Goal: Transaction & Acquisition: Register for event/course

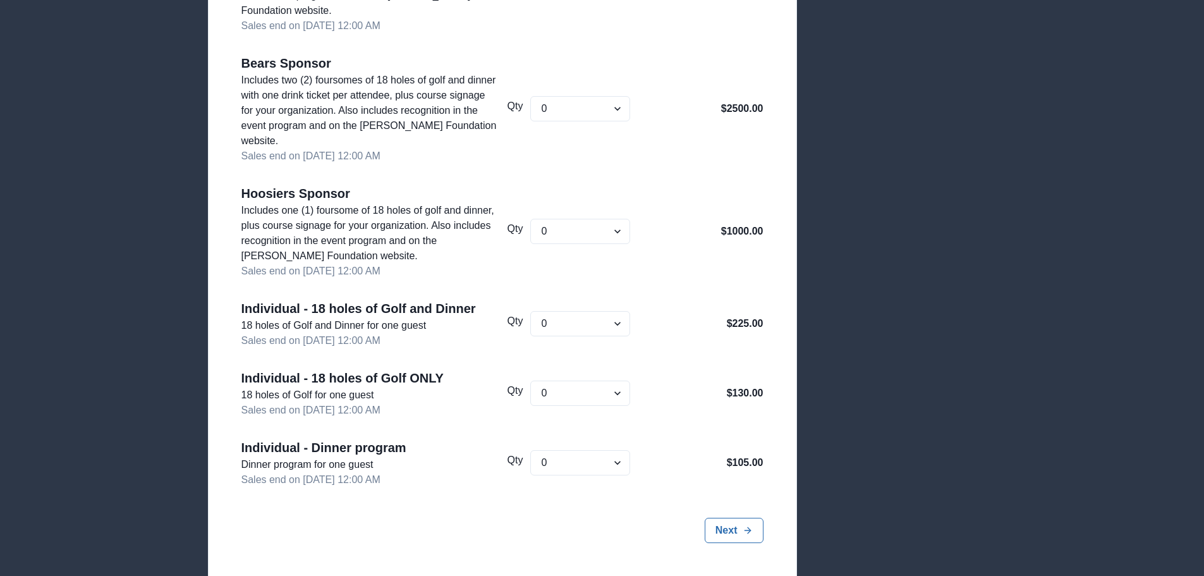
scroll to position [505, 0]
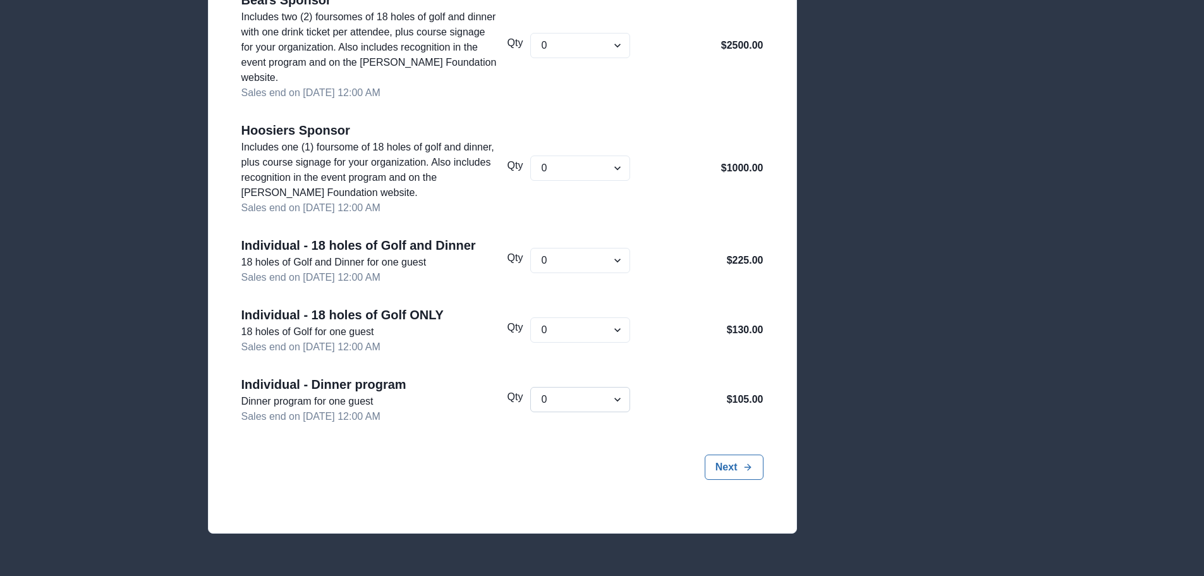
click at [619, 402] on select "0 1 2 3 4 5 6 7 8 9 10 11 12 13 14 15 16 17 18 19 20 21 22 23 24 25 26 27 28 29…" at bounding box center [580, 399] width 100 height 25
select select "2"
click at [531, 387] on select "0 1 2 3 4 5 6 7 8 9 10 11 12 13 14 15 16 17 18 19 20 21 22 23 24 25 26 27 28 29…" at bounding box center [580, 399] width 100 height 25
click at [745, 466] on icon "submit" at bounding box center [747, 467] width 10 height 10
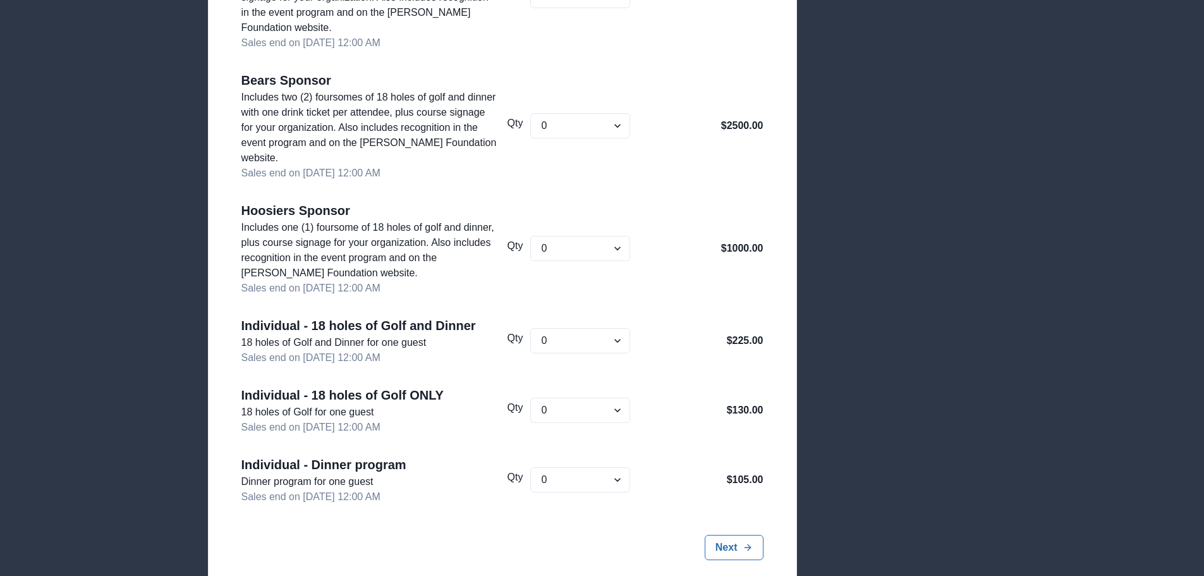
scroll to position [236, 0]
